Goal: Task Accomplishment & Management: Use online tool/utility

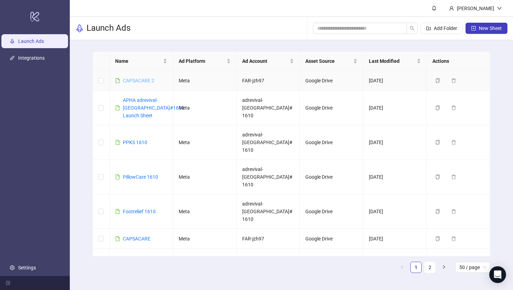
click at [141, 78] on link "CAPSACARE 2" at bounding box center [138, 81] width 31 height 6
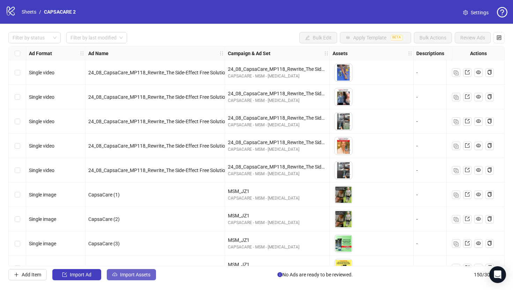
click at [145, 272] on span "Import Assets" at bounding box center [135, 275] width 30 height 6
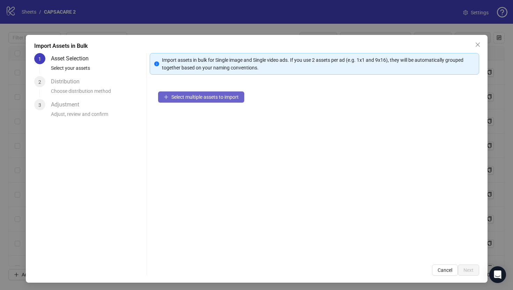
click at [184, 99] on span "Select multiple assets to import" at bounding box center [204, 97] width 67 height 6
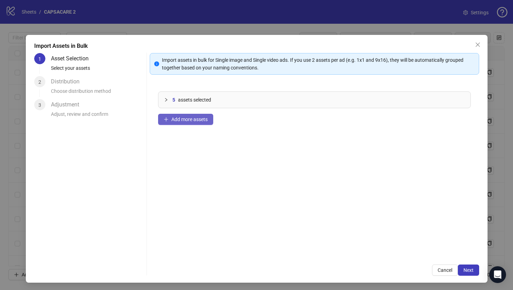
click at [185, 115] on button "Add more assets" at bounding box center [185, 119] width 55 height 11
click at [204, 122] on button "Add more assets" at bounding box center [185, 119] width 55 height 11
click at [203, 121] on span "Add more assets" at bounding box center [189, 120] width 36 height 6
click at [462, 265] on button "Next" at bounding box center [468, 269] width 21 height 11
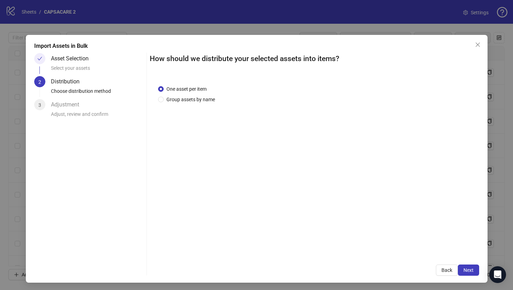
click at [462, 265] on button "Next" at bounding box center [468, 269] width 21 height 11
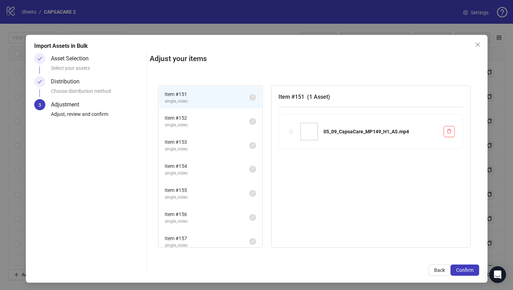
click at [462, 265] on button "Confirm" at bounding box center [464, 269] width 29 height 11
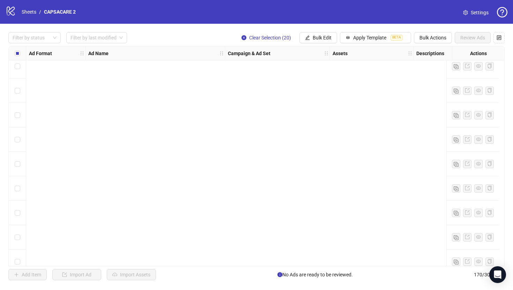
scroll to position [3582, 0]
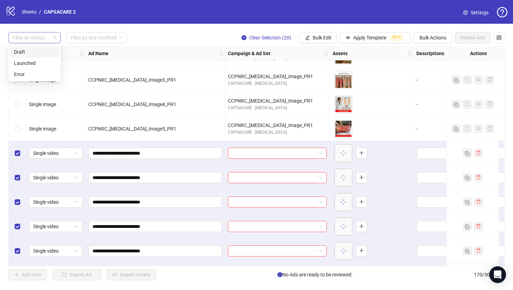
click at [44, 42] on div at bounding box center [31, 38] width 42 height 10
click at [44, 48] on div "Draft" at bounding box center [34, 52] width 41 height 8
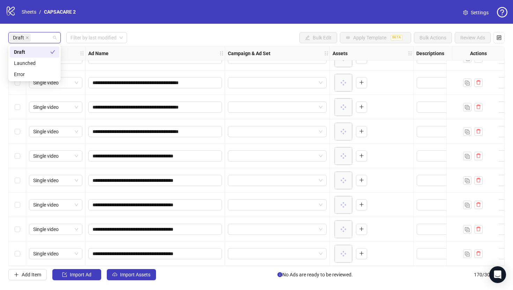
scroll to position [286, 0]
click at [170, 34] on div "Draft Filter by last modified Bulk Edit Apply Template BETA Bulk Actions Review…" at bounding box center [256, 37] width 496 height 11
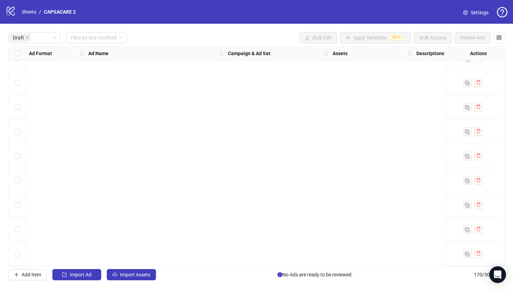
scroll to position [0, 0]
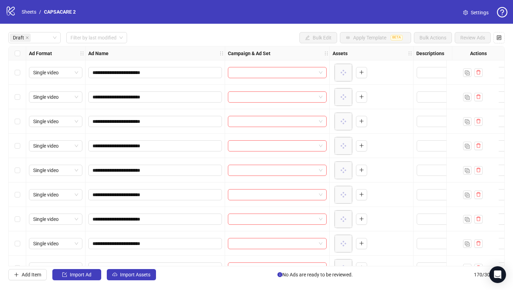
click at [18, 68] on div "Select row 1" at bounding box center [17, 72] width 17 height 24
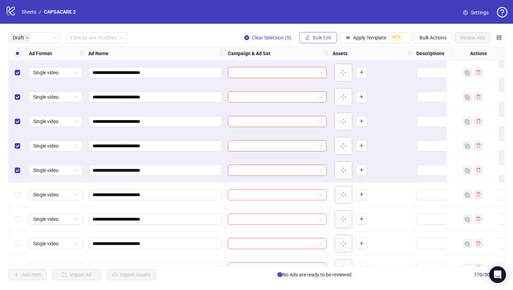
click at [331, 36] on button "Bulk Edit" at bounding box center [318, 37] width 38 height 11
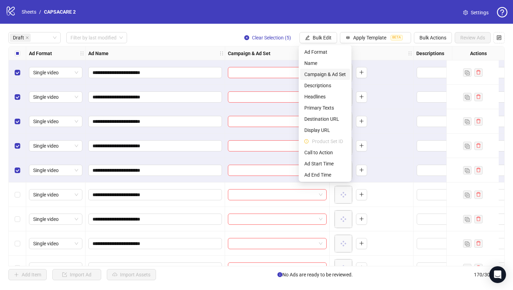
click at [332, 72] on span "Campaign & Ad Set" at bounding box center [325, 74] width 42 height 8
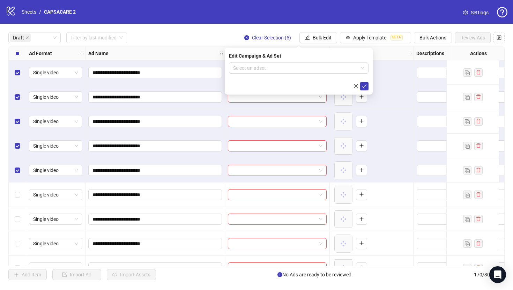
click at [287, 61] on div "Edit Campaign & Ad Set Select an adset" at bounding box center [299, 71] width 148 height 47
click at [294, 68] on input "search" at bounding box center [295, 68] width 125 height 10
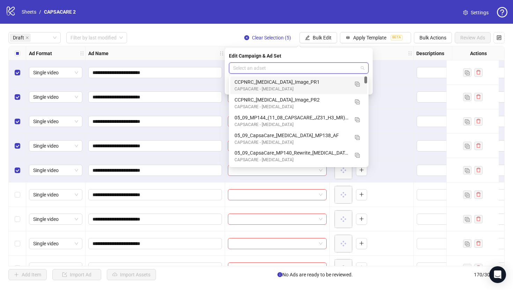
paste input "**********"
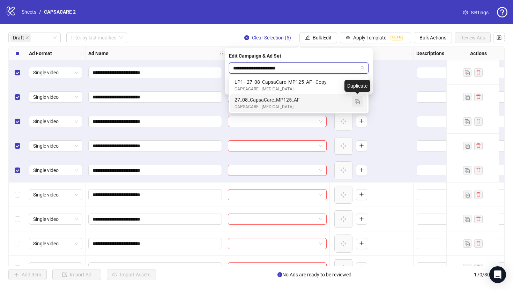
click at [358, 100] on img "button" at bounding box center [357, 101] width 5 height 5
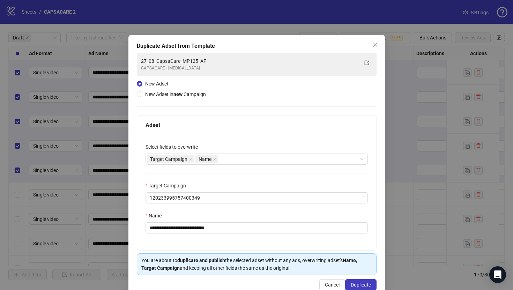
type input "**********"
click at [229, 221] on div "Name" at bounding box center [256, 217] width 222 height 10
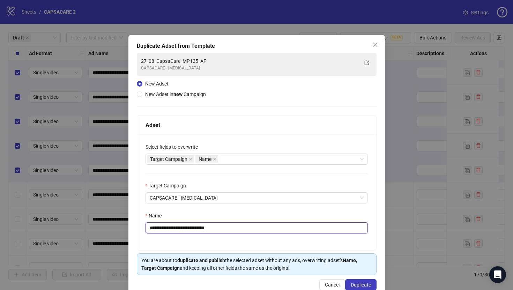
click at [234, 227] on input "**********" at bounding box center [256, 227] width 222 height 11
paste input "text"
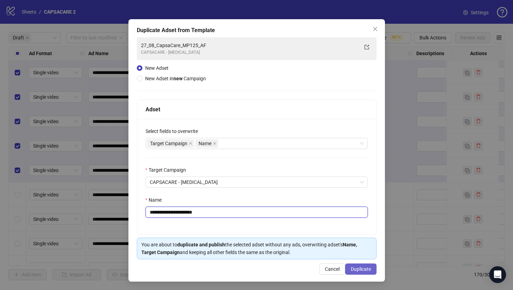
type input "**********"
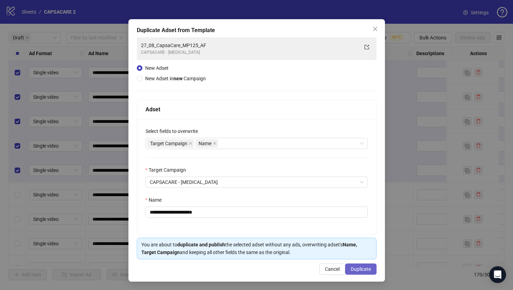
click at [364, 271] on span "Duplicate" at bounding box center [361, 269] width 20 height 6
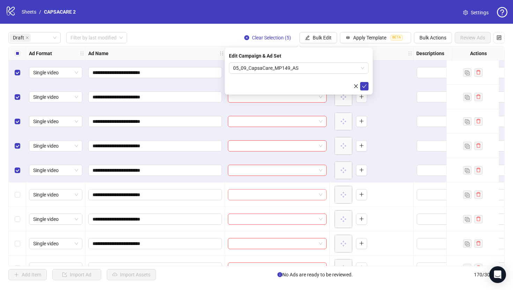
scroll to position [42, 0]
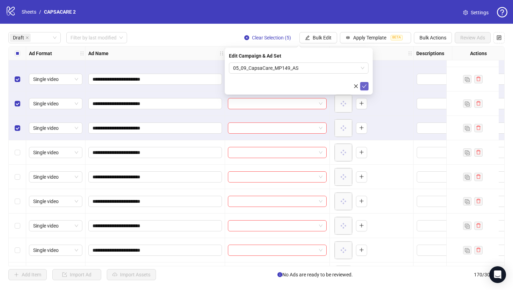
click at [365, 84] on icon "check" at bounding box center [364, 86] width 5 height 5
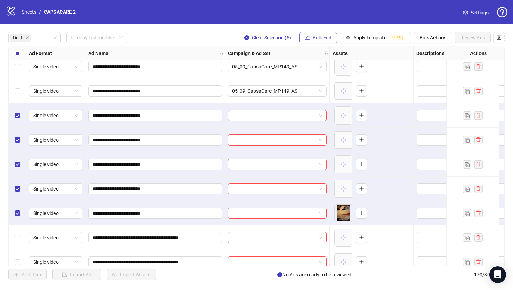
click at [317, 41] on button "Bulk Edit" at bounding box center [318, 37] width 38 height 11
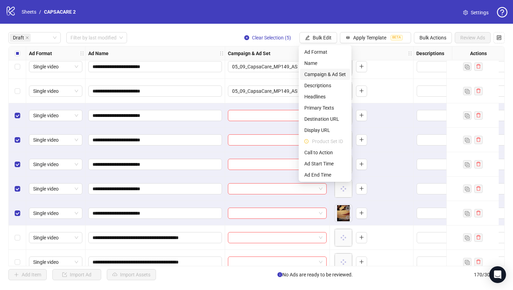
click at [322, 76] on span "Campaign & Ad Set" at bounding box center [325, 74] width 42 height 8
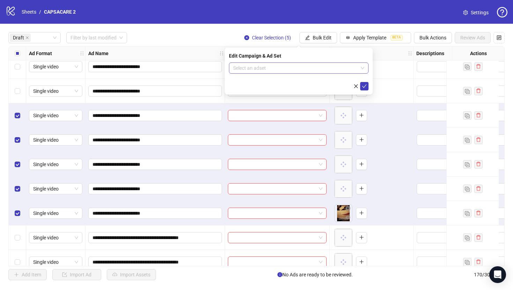
click at [321, 68] on input "search" at bounding box center [295, 68] width 125 height 10
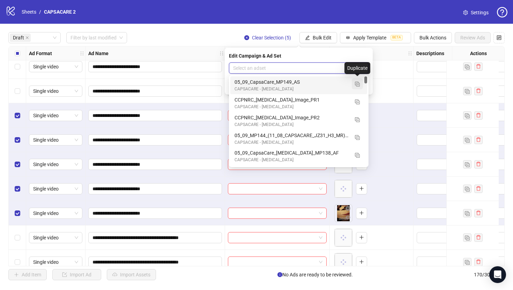
click at [355, 86] on img "button" at bounding box center [357, 84] width 5 height 5
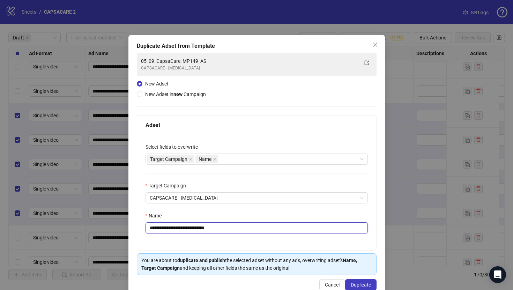
click at [286, 224] on input "**********" at bounding box center [256, 227] width 222 height 11
paste input "text"
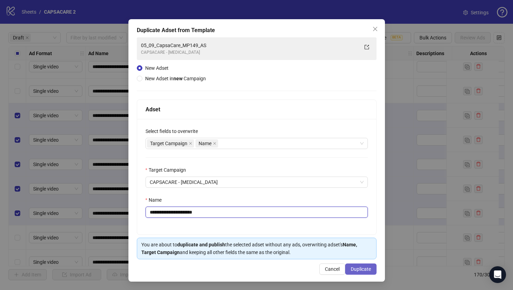
type input "**********"
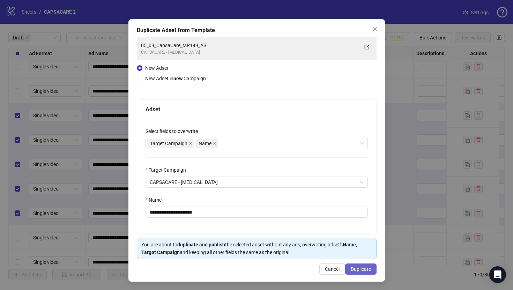
click at [362, 270] on span "Duplicate" at bounding box center [361, 269] width 20 height 6
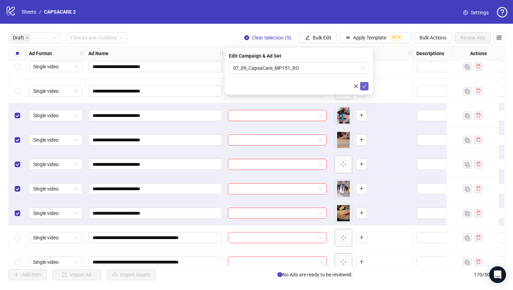
click at [364, 86] on icon "check" at bounding box center [364, 85] width 5 height 3
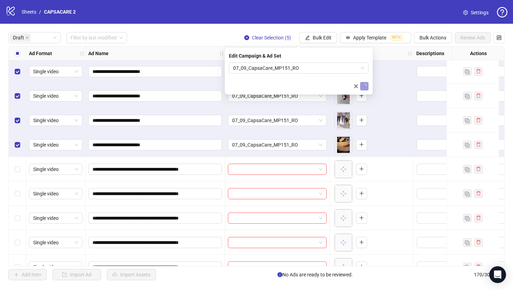
scroll to position [172, 0]
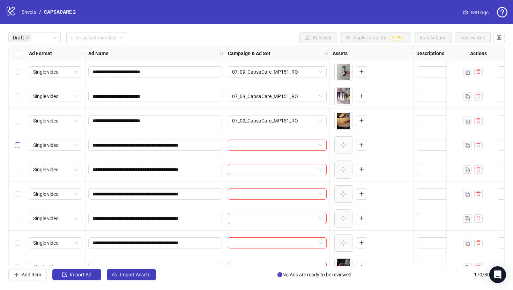
click at [15, 148] on label "Select row 11" at bounding box center [18, 145] width 6 height 8
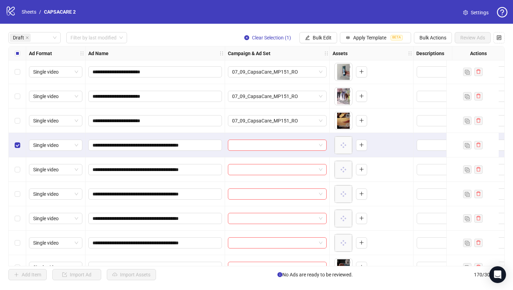
click at [19, 231] on div "Select row 15" at bounding box center [17, 243] width 17 height 24
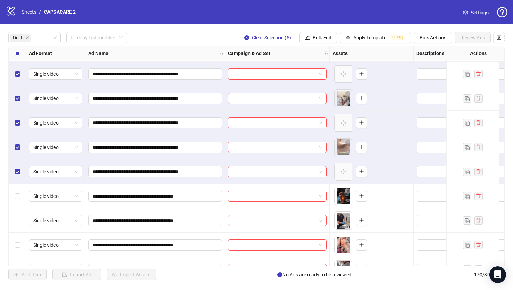
scroll to position [286, 0]
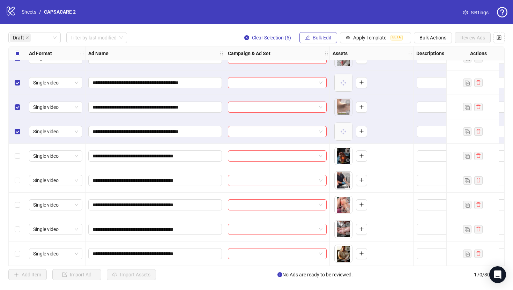
click at [318, 35] on span "Bulk Edit" at bounding box center [322, 38] width 19 height 6
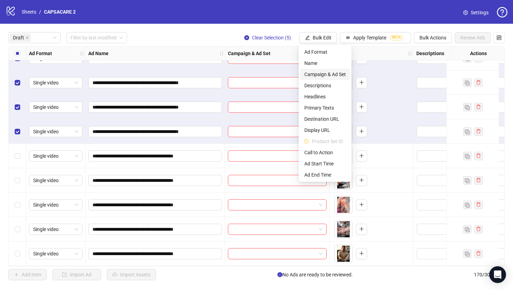
click at [323, 72] on span "Campaign & Ad Set" at bounding box center [325, 74] width 42 height 8
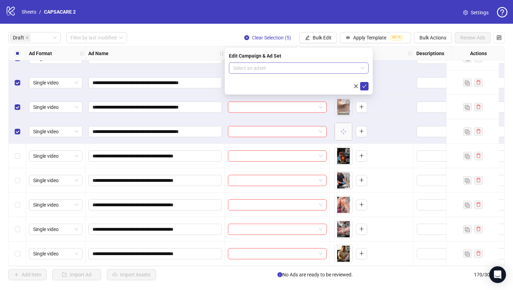
drag, startPoint x: 320, startPoint y: 69, endPoint x: 323, endPoint y: 72, distance: 4.3
click at [320, 69] on input "search" at bounding box center [295, 68] width 125 height 10
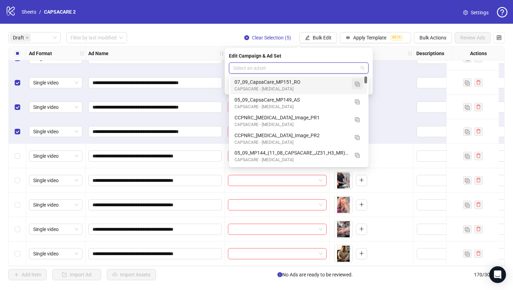
click at [352, 85] on button "button" at bounding box center [357, 83] width 11 height 11
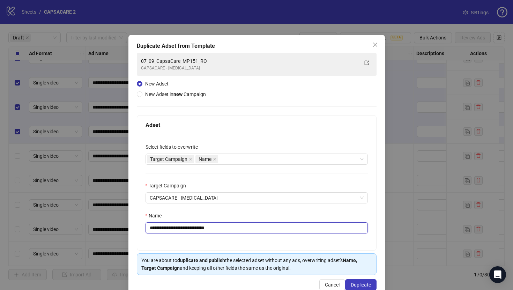
click at [268, 226] on input "**********" at bounding box center [256, 227] width 222 height 11
paste input "**********"
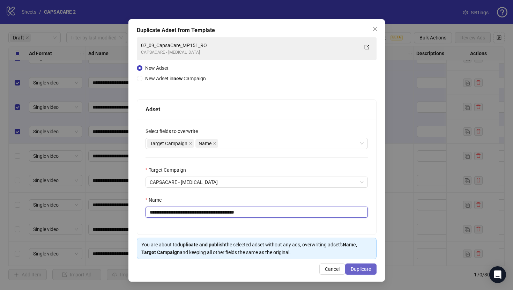
type input "**********"
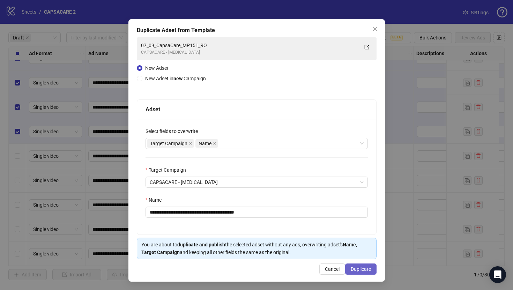
click at [355, 269] on span "Duplicate" at bounding box center [361, 269] width 20 height 6
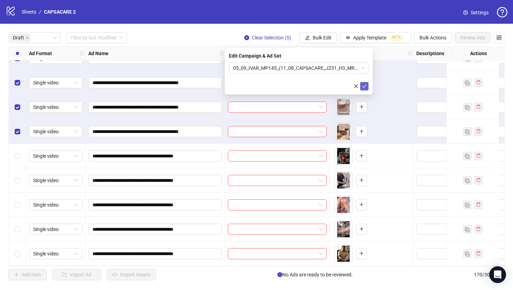
click at [366, 85] on icon "check" at bounding box center [364, 86] width 5 height 5
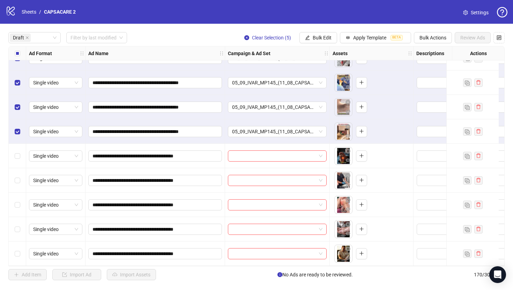
click at [17, 58] on div "Select all rows" at bounding box center [17, 53] width 17 height 14
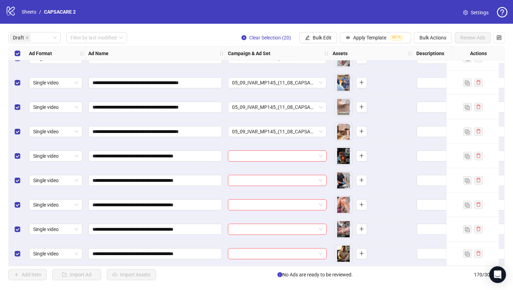
click at [17, 58] on div "Select all rows" at bounding box center [17, 53] width 17 height 14
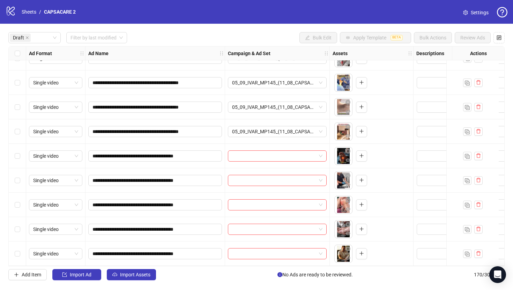
click at [22, 153] on div "Select row 16" at bounding box center [17, 156] width 17 height 24
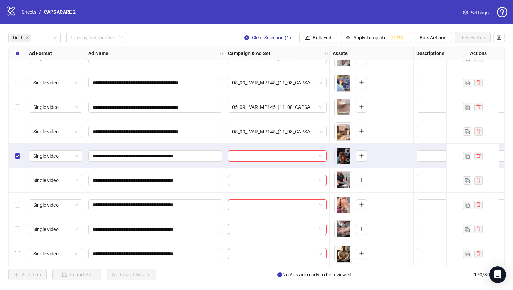
click at [18, 250] on label "Select row 20" at bounding box center [18, 254] width 6 height 8
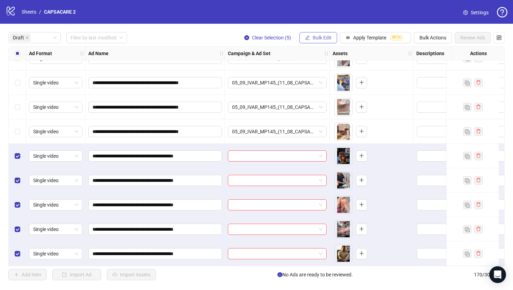
click at [325, 43] on button "Bulk Edit" at bounding box center [318, 37] width 38 height 11
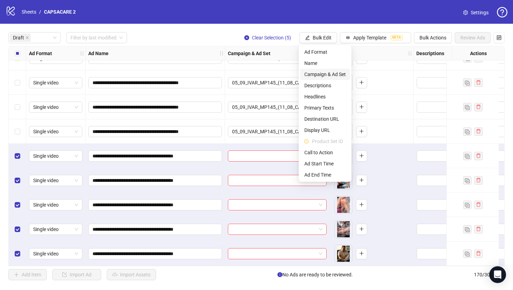
click at [327, 73] on span "Campaign & Ad Set" at bounding box center [325, 74] width 42 height 8
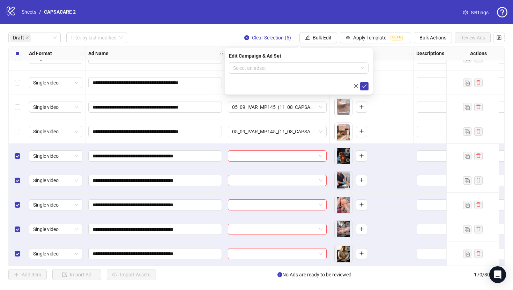
click at [316, 61] on div "Edit Campaign & Ad Set Select an adset" at bounding box center [299, 71] width 148 height 47
click at [317, 68] on input "search" at bounding box center [295, 68] width 125 height 10
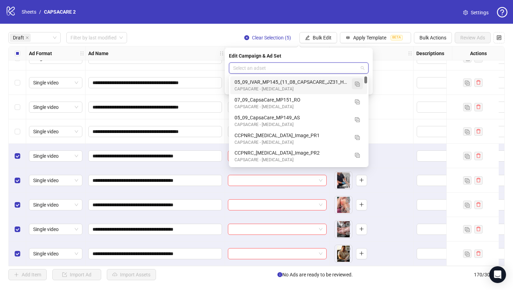
click at [355, 84] on img "button" at bounding box center [357, 84] width 5 height 5
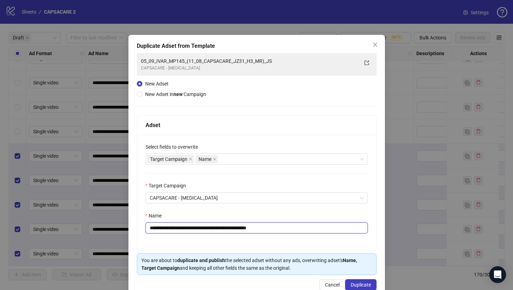
click at [239, 230] on input "**********" at bounding box center [256, 227] width 222 height 11
paste input "text"
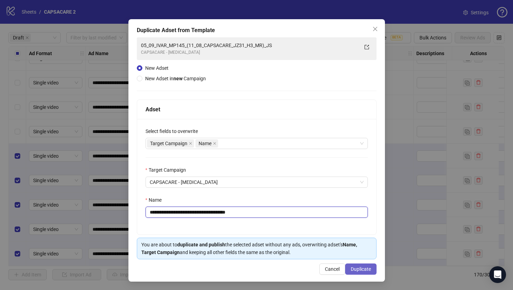
type input "**********"
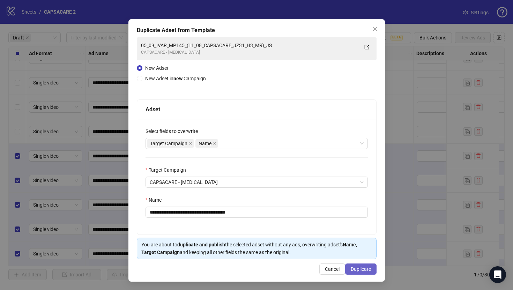
click at [357, 269] on span "Duplicate" at bounding box center [361, 269] width 20 height 6
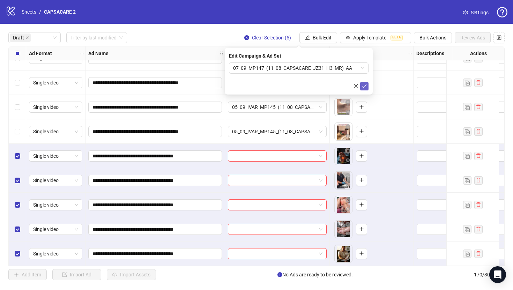
click at [362, 85] on icon "check" at bounding box center [364, 86] width 5 height 5
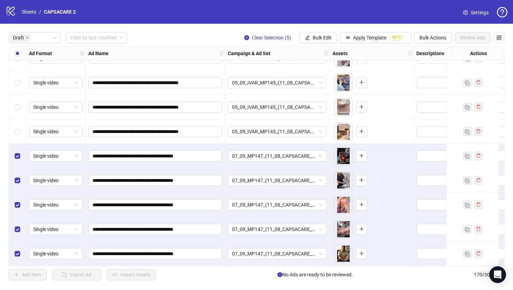
click at [20, 57] on div "Select all rows" at bounding box center [17, 53] width 17 height 14
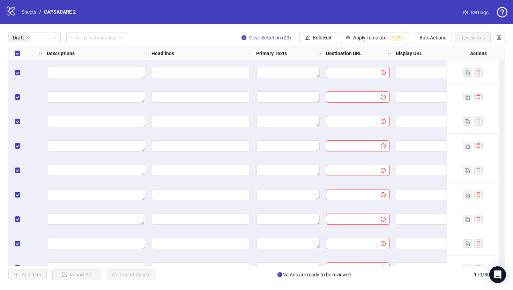
scroll to position [0, 373]
click at [327, 42] on button "Bulk Edit" at bounding box center [318, 37] width 38 height 11
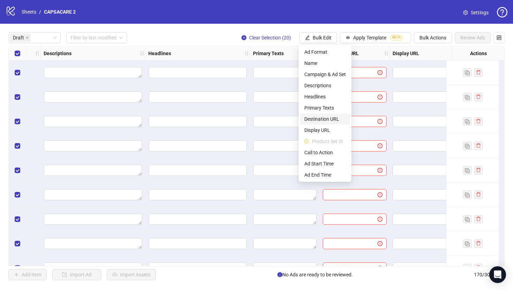
click at [326, 118] on span "Destination URL" at bounding box center [325, 119] width 42 height 8
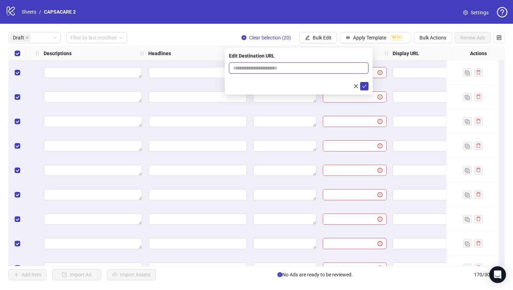
click at [318, 69] on input "text" at bounding box center [296, 68] width 126 height 8
paste input "**********"
type input "**********"
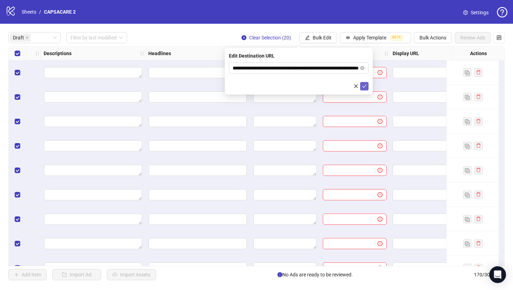
click at [363, 87] on icon "check" at bounding box center [364, 86] width 5 height 5
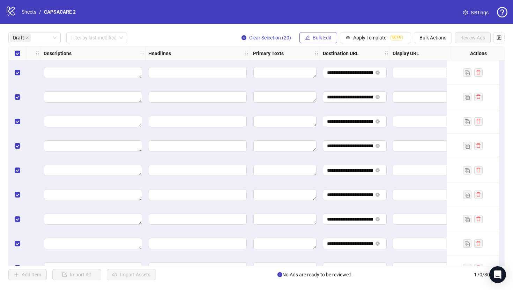
click at [321, 38] on span "Bulk Edit" at bounding box center [322, 38] width 19 height 6
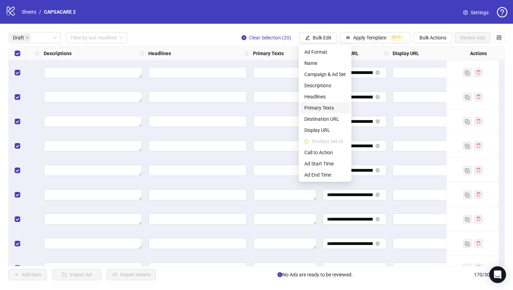
click at [326, 106] on span "Primary Texts" at bounding box center [325, 108] width 42 height 8
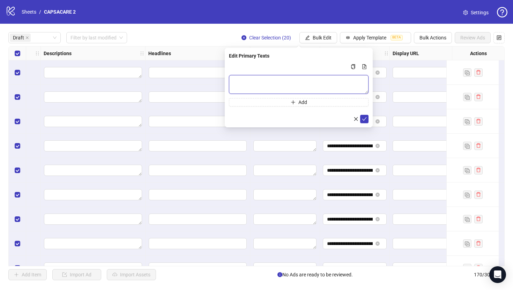
click at [317, 80] on textarea "Multi-text input container - paste or copy values" at bounding box center [299, 84] width 140 height 19
paste textarea "**********"
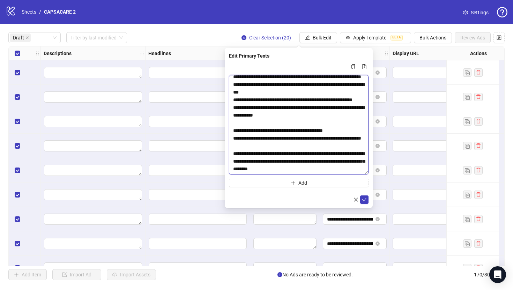
scroll to position [80, 0]
drag, startPoint x: 366, startPoint y: 90, endPoint x: 369, endPoint y: 171, distance: 81.3
click at [369, 171] on div "**********" at bounding box center [299, 128] width 148 height 160
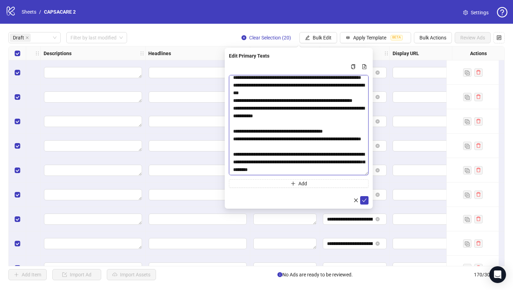
click at [243, 154] on textarea "**********" at bounding box center [299, 125] width 140 height 100
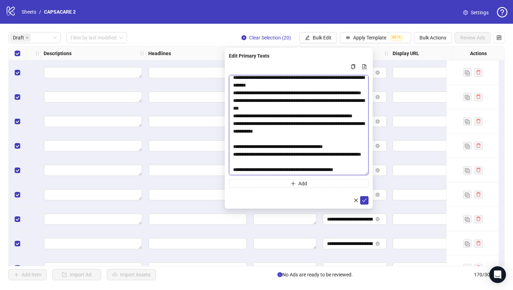
scroll to position [57, 0]
type textarea "**********"
click at [363, 201] on icon "check" at bounding box center [364, 200] width 5 height 5
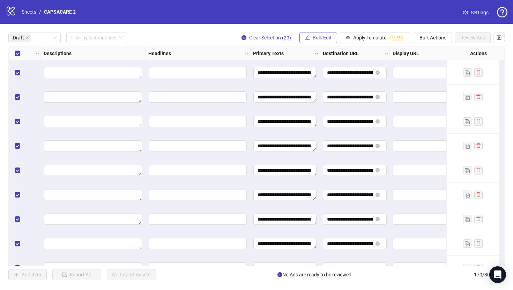
click at [313, 38] on span "Bulk Edit" at bounding box center [322, 38] width 19 height 6
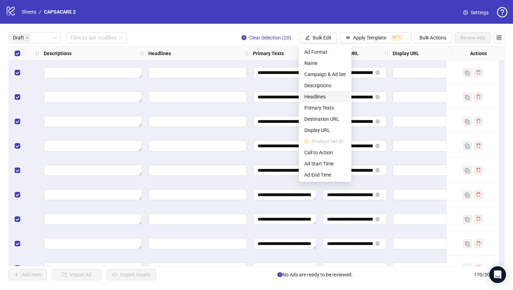
click at [317, 96] on span "Headlines" at bounding box center [325, 97] width 42 height 8
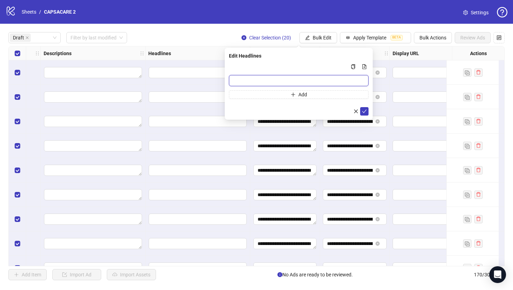
click at [312, 79] on input "Multi-input container - paste or copy values" at bounding box center [299, 80] width 140 height 11
paste input "**********"
type input "**********"
click at [364, 114] on span "submit" at bounding box center [364, 111] width 5 height 6
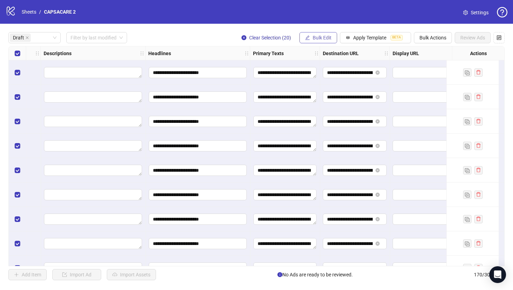
click at [322, 38] on span "Bulk Edit" at bounding box center [322, 38] width 19 height 6
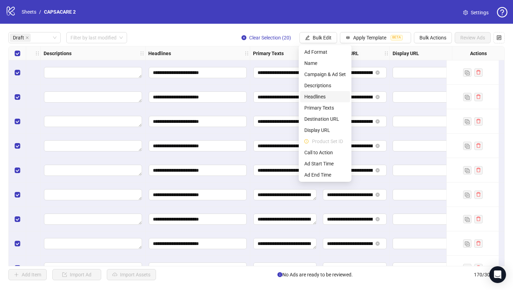
click at [323, 97] on span "Headlines" at bounding box center [325, 97] width 42 height 8
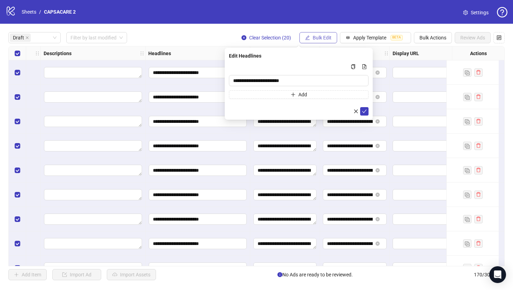
click at [323, 42] on button "Bulk Edit" at bounding box center [318, 37] width 38 height 11
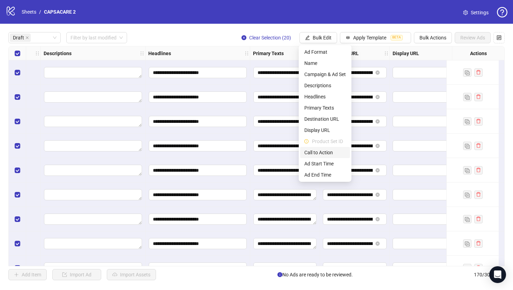
click at [324, 147] on li "Call to Action" at bounding box center [325, 152] width 50 height 11
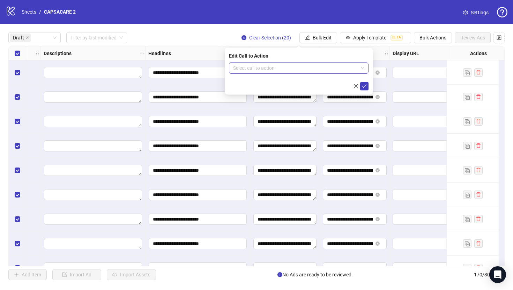
click at [312, 68] on input "search" at bounding box center [295, 68] width 125 height 10
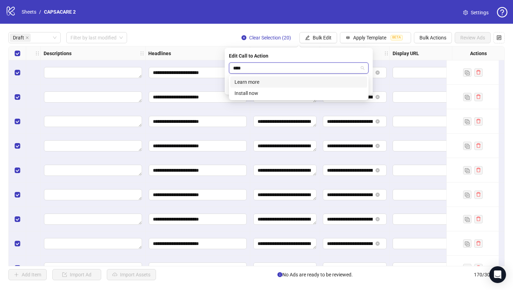
type input "*****"
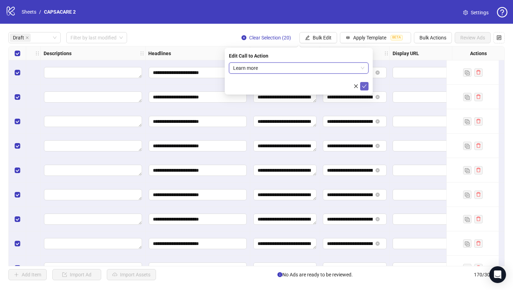
click at [366, 85] on icon "check" at bounding box center [364, 86] width 5 height 5
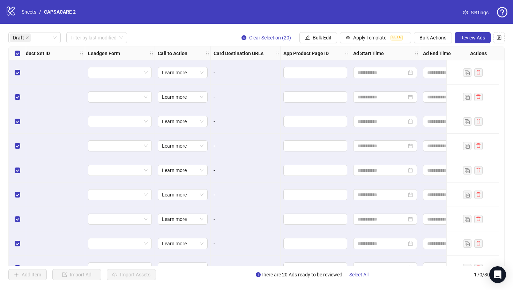
scroll to position [0, 860]
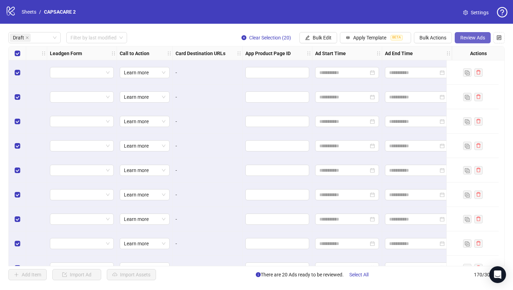
click at [464, 40] on button "Review Ads" at bounding box center [473, 37] width 36 height 11
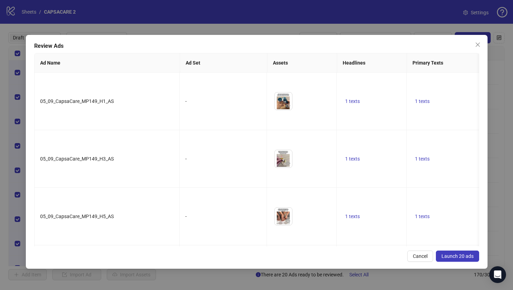
click at [452, 252] on button "Launch 20 ads" at bounding box center [457, 255] width 43 height 11
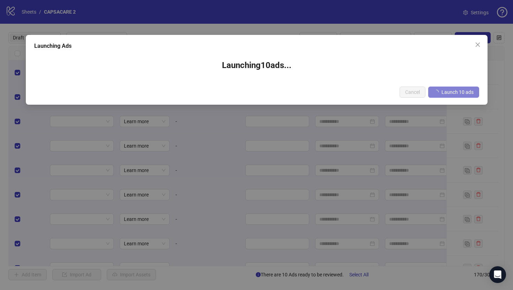
scroll to position [0, 855]
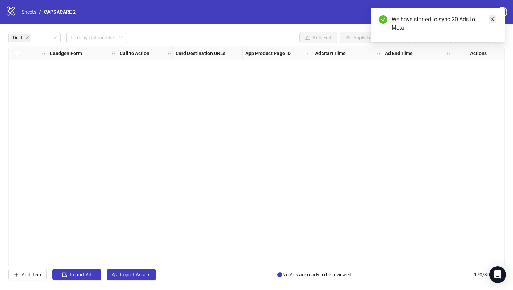
click at [493, 17] on icon "close" at bounding box center [492, 19] width 5 height 5
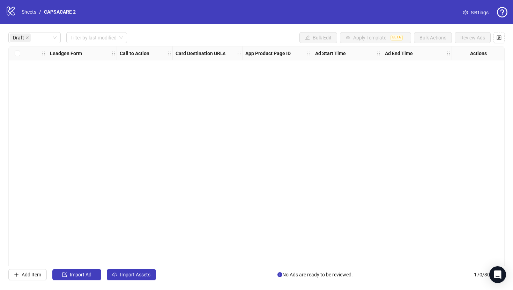
click at [318, 107] on div "Ad Format Ad Name Campaign & Ad Set Assets Descriptions Headlines Primary Texts…" at bounding box center [256, 156] width 496 height 220
click at [35, 12] on link "Sheets" at bounding box center [28, 12] width 17 height 8
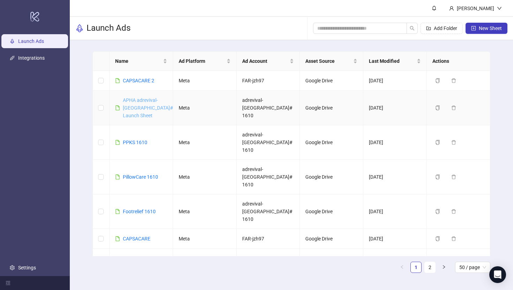
click at [137, 101] on link "APHA adrevival-[GEOGRAPHIC_DATA]#1610 Launch Sheet" at bounding box center [153, 107] width 61 height 21
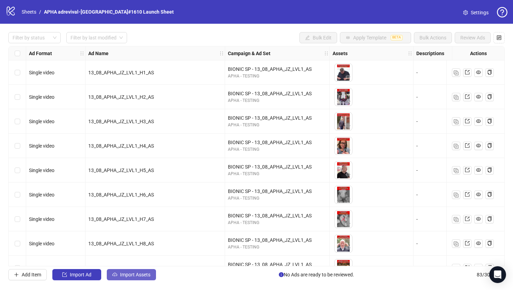
click at [135, 279] on button "Import Assets" at bounding box center [131, 274] width 49 height 11
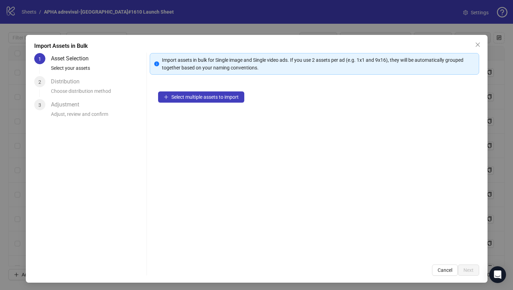
click at [232, 103] on div "Select multiple assets to import" at bounding box center [314, 169] width 329 height 173
click at [231, 94] on span "Select multiple assets to import" at bounding box center [204, 97] width 67 height 6
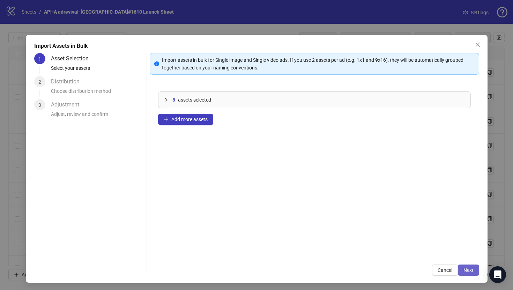
click at [469, 268] on span "Next" at bounding box center [468, 270] width 10 height 6
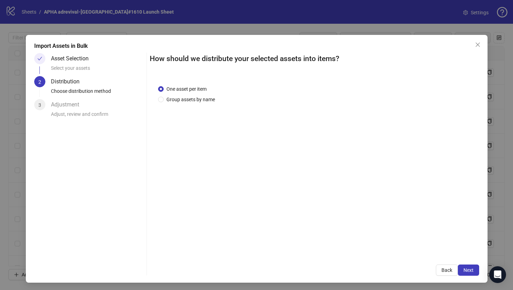
click at [469, 268] on span "Next" at bounding box center [468, 270] width 10 height 6
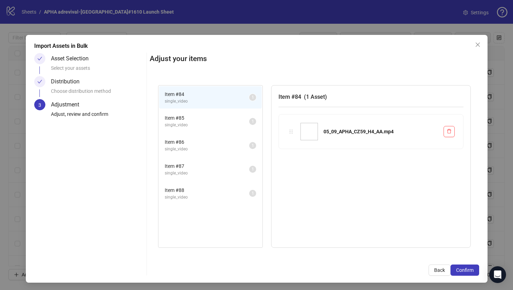
click at [469, 268] on span "Confirm" at bounding box center [464, 270] width 17 height 6
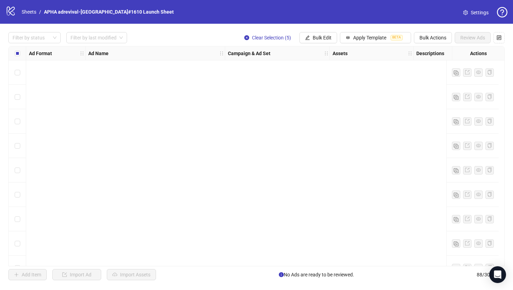
scroll to position [1946, 0]
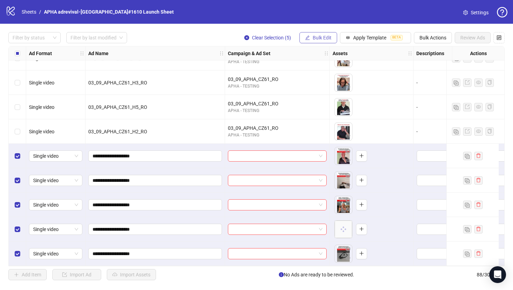
click at [327, 39] on span "Bulk Edit" at bounding box center [322, 38] width 19 height 6
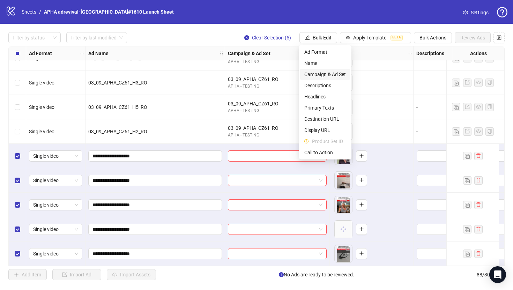
click at [324, 70] on span "Campaign & Ad Set" at bounding box center [325, 74] width 42 height 8
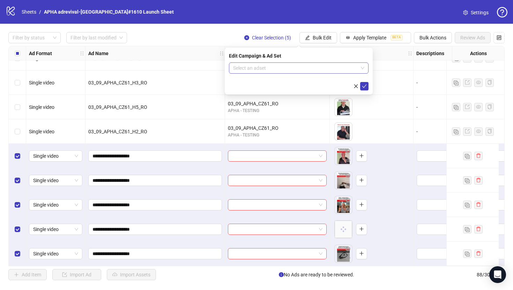
click at [322, 63] on input "search" at bounding box center [295, 68] width 125 height 10
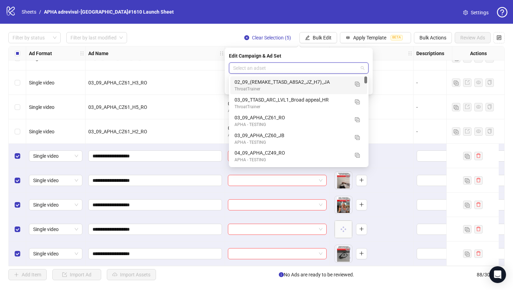
paste input "**********"
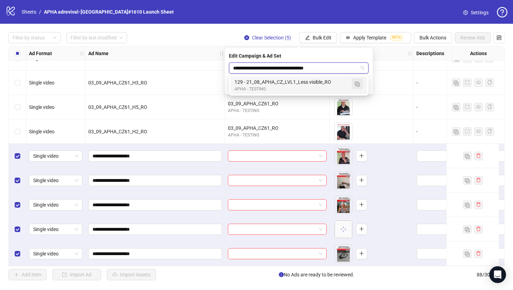
click at [357, 85] on img "button" at bounding box center [357, 84] width 5 height 5
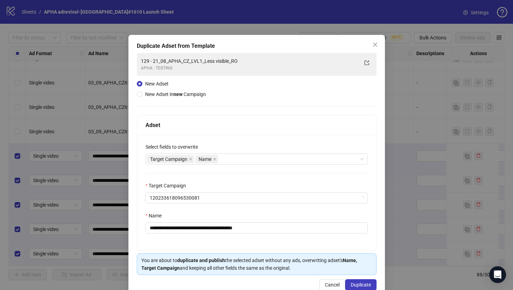
type input "**********"
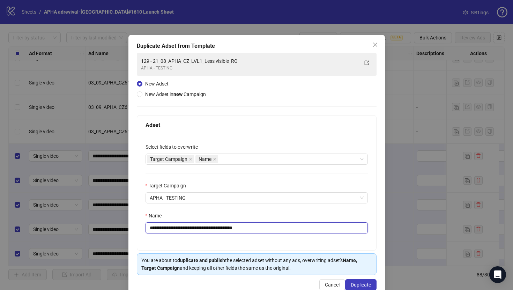
click at [275, 224] on input "**********" at bounding box center [256, 227] width 222 height 11
paste input "text"
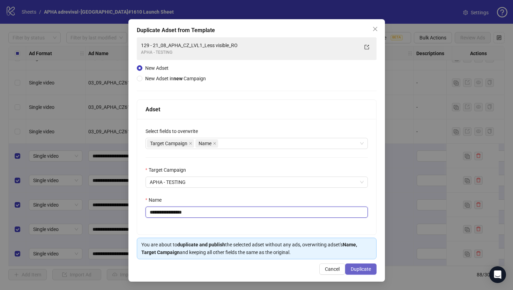
type input "**********"
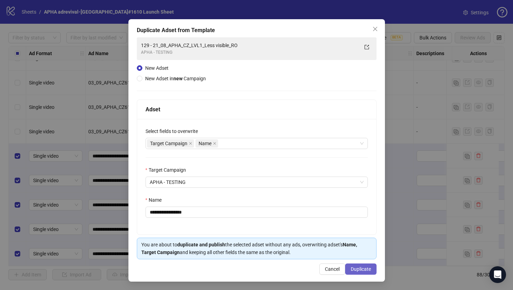
click at [358, 268] on span "Duplicate" at bounding box center [361, 269] width 20 height 6
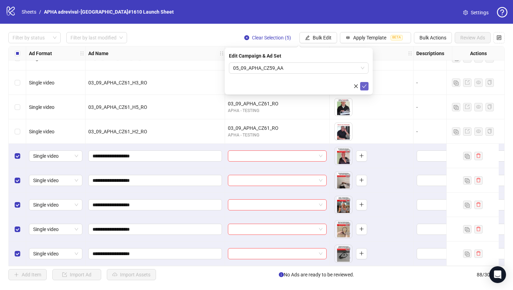
click at [362, 88] on icon "check" at bounding box center [364, 86] width 5 height 5
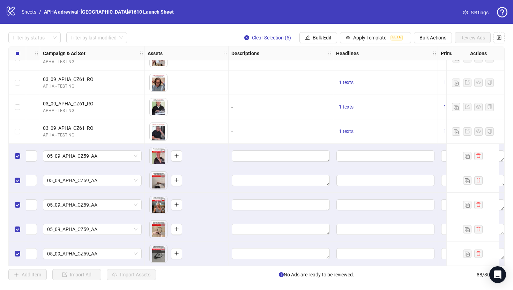
scroll to position [1946, 212]
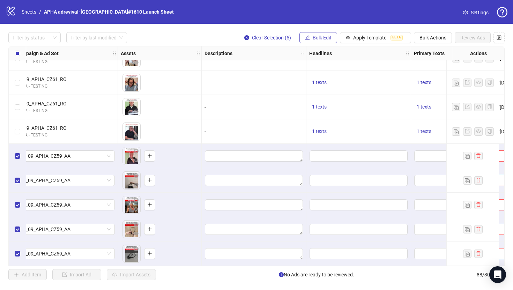
click at [315, 35] on span "Bulk Edit" at bounding box center [322, 38] width 19 height 6
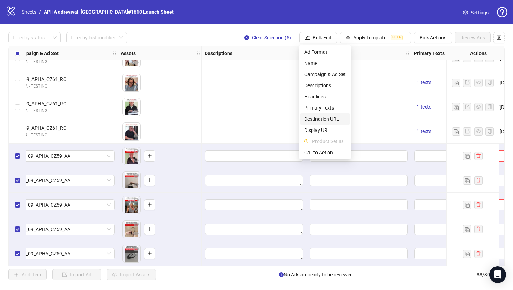
click at [320, 117] on span "Destination URL" at bounding box center [325, 119] width 42 height 8
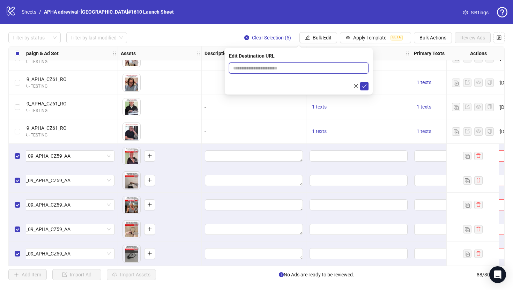
click at [288, 70] on input "text" at bounding box center [296, 68] width 126 height 8
paste input "**********"
type input "**********"
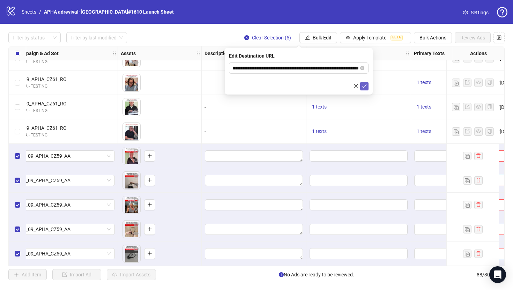
click at [362, 87] on icon "check" at bounding box center [364, 86] width 5 height 5
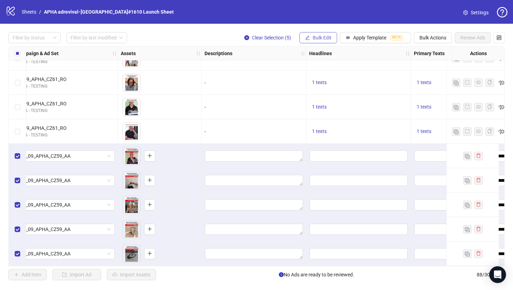
click at [322, 39] on span "Bulk Edit" at bounding box center [322, 38] width 19 height 6
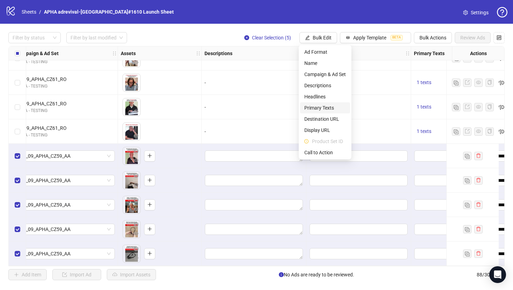
click at [321, 105] on span "Primary Texts" at bounding box center [325, 108] width 42 height 8
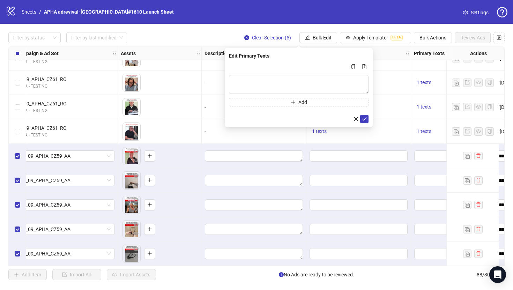
click at [320, 74] on div "Add" at bounding box center [299, 84] width 140 height 44
click at [320, 79] on textarea "Multi-text input container - paste or copy values" at bounding box center [299, 84] width 140 height 19
paste textarea "**********"
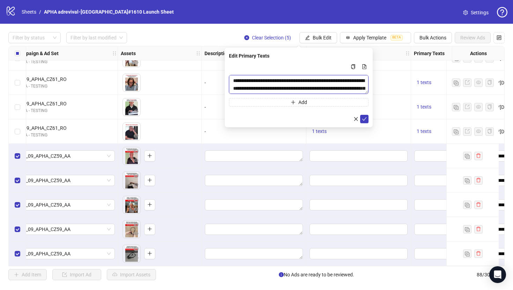
scroll to position [120, 0]
type textarea "**********"
click at [366, 117] on icon "check" at bounding box center [364, 119] width 5 height 5
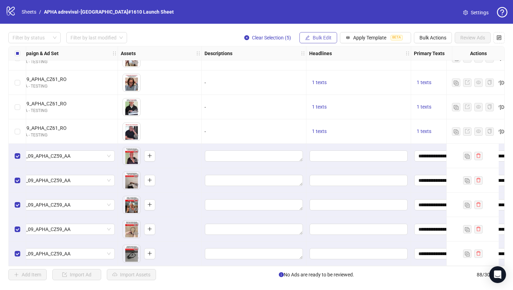
click at [323, 36] on span "Bulk Edit" at bounding box center [322, 38] width 19 height 6
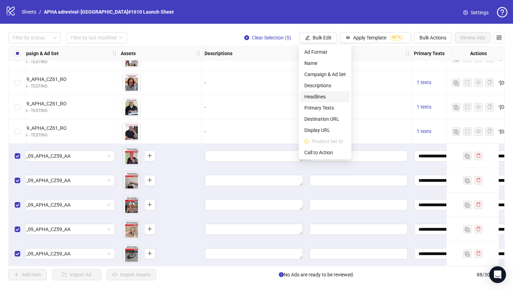
click at [323, 98] on span "Headlines" at bounding box center [325, 97] width 42 height 8
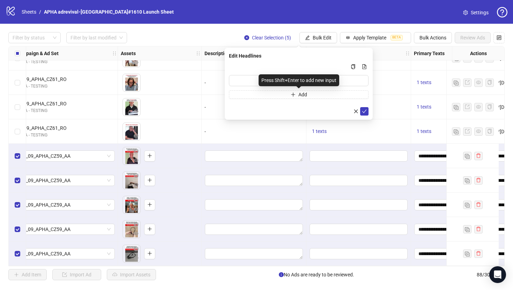
click at [310, 79] on div "Press Shift+Enter to add new input" at bounding box center [298, 80] width 81 height 12
click at [355, 82] on input "Multi-input container - paste or copy values" at bounding box center [299, 80] width 140 height 11
paste input "**********"
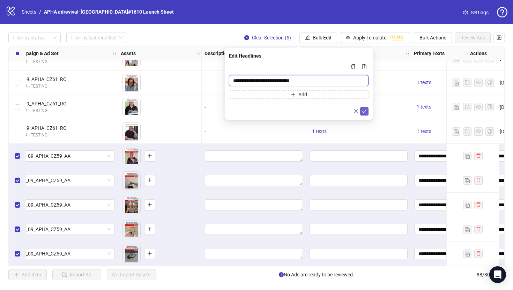
type input "**********"
click at [365, 112] on icon "check" at bounding box center [364, 111] width 5 height 5
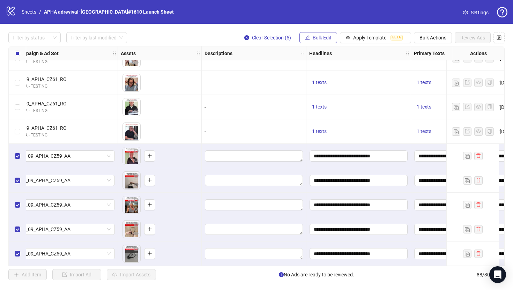
click at [325, 38] on span "Bulk Edit" at bounding box center [322, 38] width 19 height 6
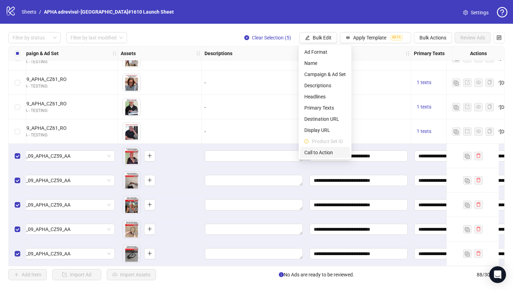
click at [317, 151] on span "Call to Action" at bounding box center [325, 153] width 42 height 8
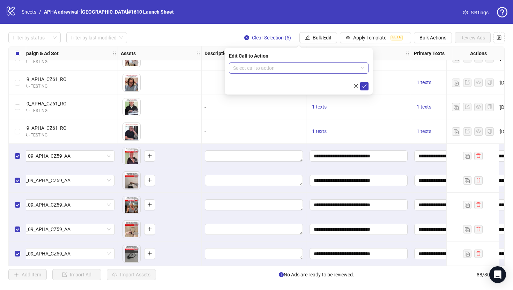
click at [296, 70] on input "search" at bounding box center [295, 68] width 125 height 10
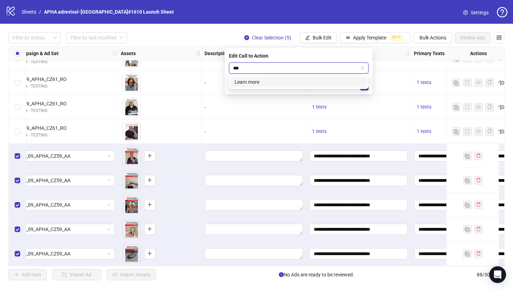
type input "****"
click at [298, 86] on div "Learn more" at bounding box center [298, 81] width 137 height 11
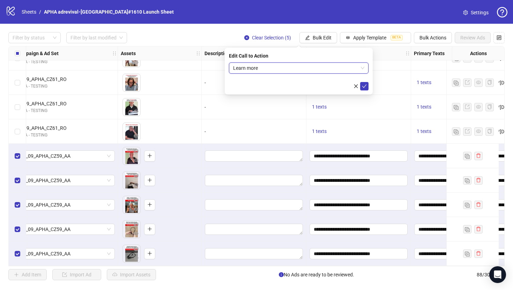
click at [370, 82] on div "Edit Call to Action Learn more Learn more" at bounding box center [299, 71] width 148 height 47
click at [368, 82] on div "Edit Call to Action Learn more" at bounding box center [299, 71] width 148 height 47
click at [367, 84] on button "submit" at bounding box center [364, 86] width 8 height 8
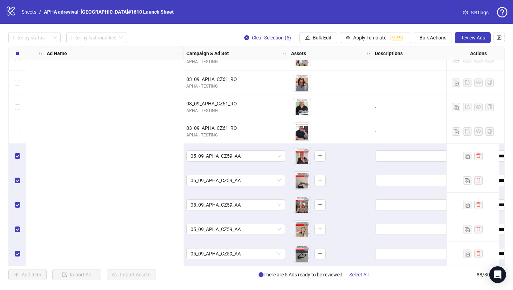
scroll to position [1946, 462]
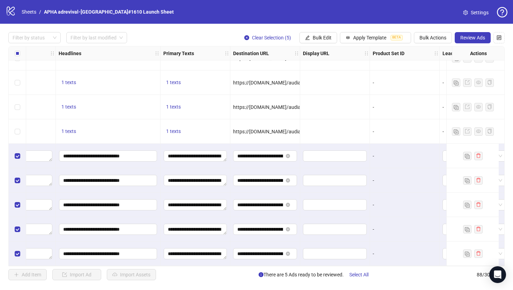
click at [470, 31] on div "Filter by status Filter by last modified Clear Selection (5) Bulk Edit Apply Te…" at bounding box center [256, 156] width 513 height 265
click at [469, 35] on span "Review Ads" at bounding box center [472, 38] width 25 height 6
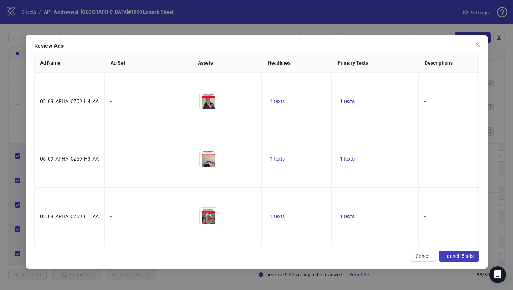
click at [447, 260] on button "Launch 5 ads" at bounding box center [458, 255] width 40 height 11
